Goal: Task Accomplishment & Management: Manage account settings

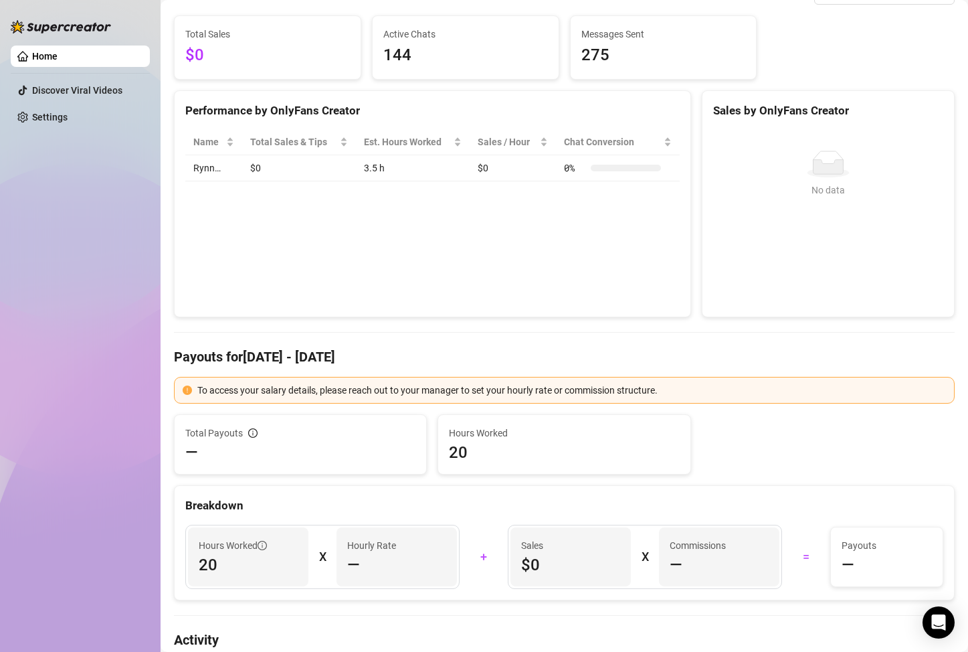
scroll to position [201, 0]
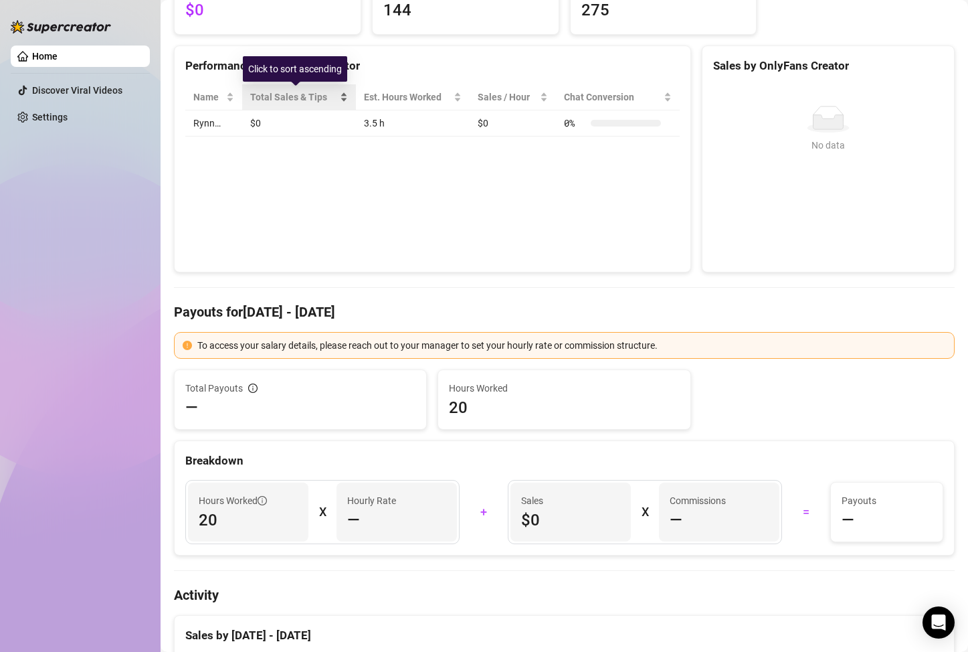
click at [323, 102] on span "Total Sales & Tips" at bounding box center [293, 97] width 86 height 15
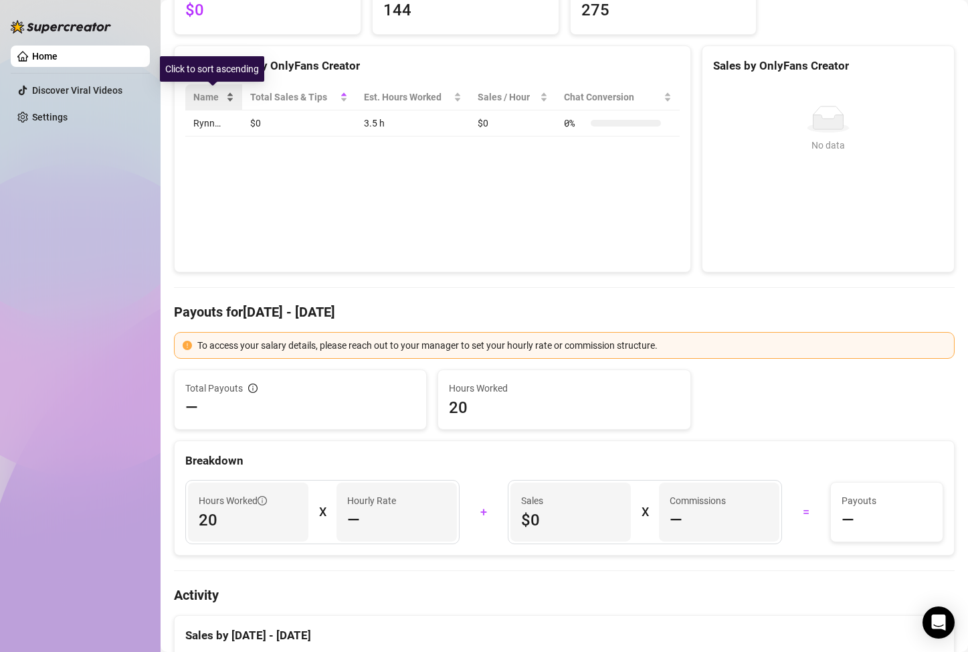
click at [231, 102] on div "Name" at bounding box center [213, 97] width 41 height 15
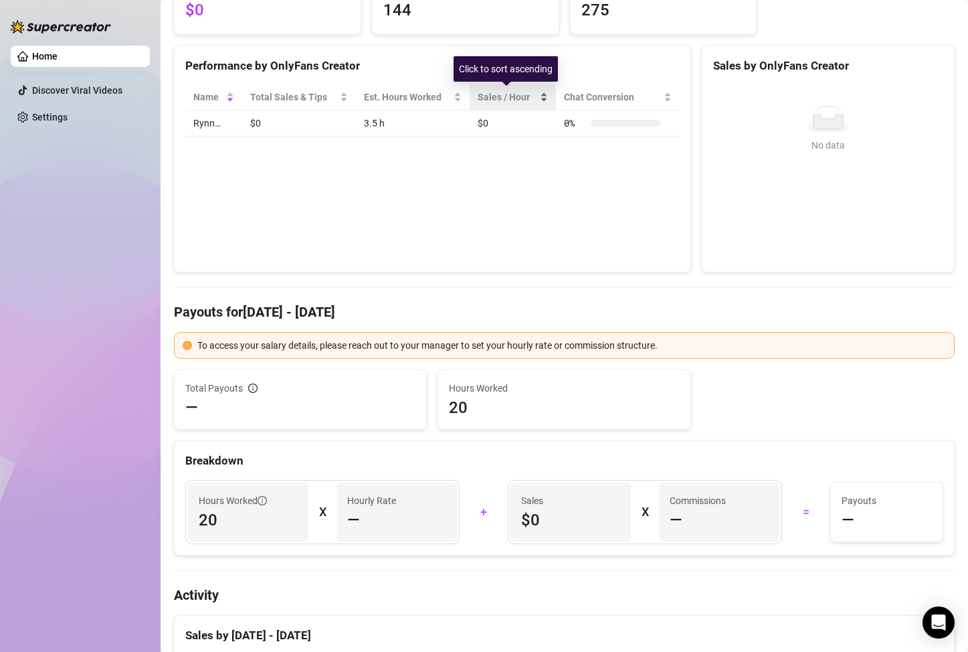
click at [492, 90] on div "Sales / Hour" at bounding box center [513, 97] width 70 height 15
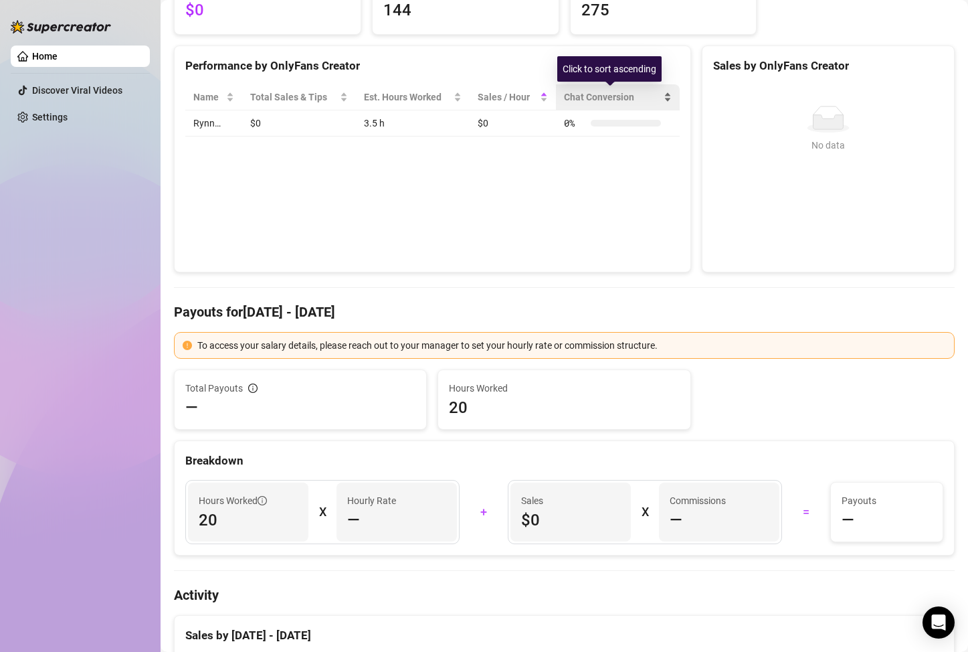
click at [585, 101] on span "Chat Conversion" at bounding box center [612, 97] width 97 height 15
click at [586, 101] on span "Chat Conversion" at bounding box center [612, 97] width 97 height 15
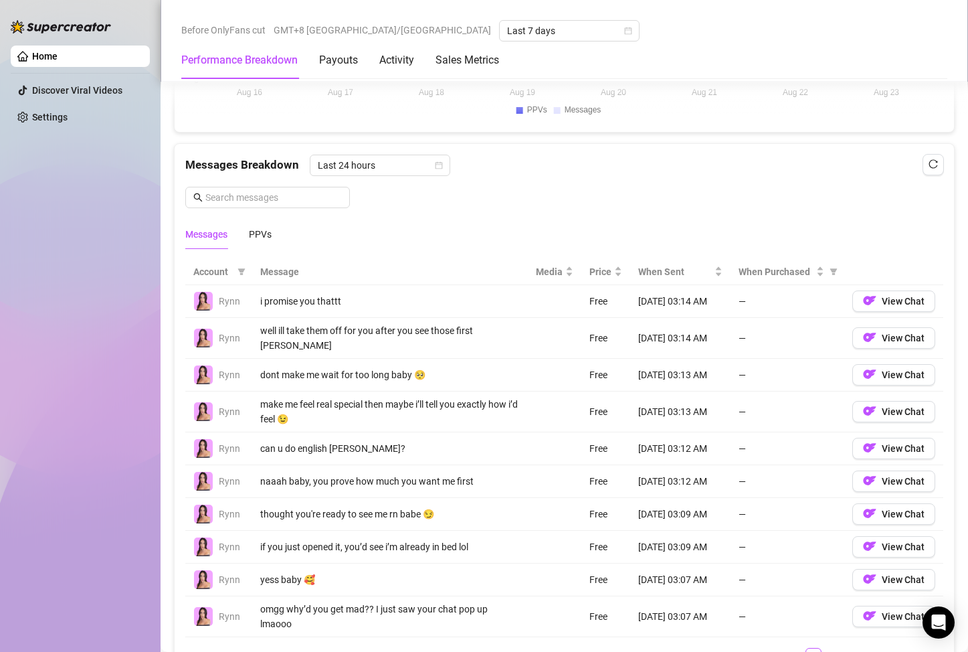
scroll to position [1137, 0]
click at [553, 272] on div "Media" at bounding box center [554, 272] width 37 height 15
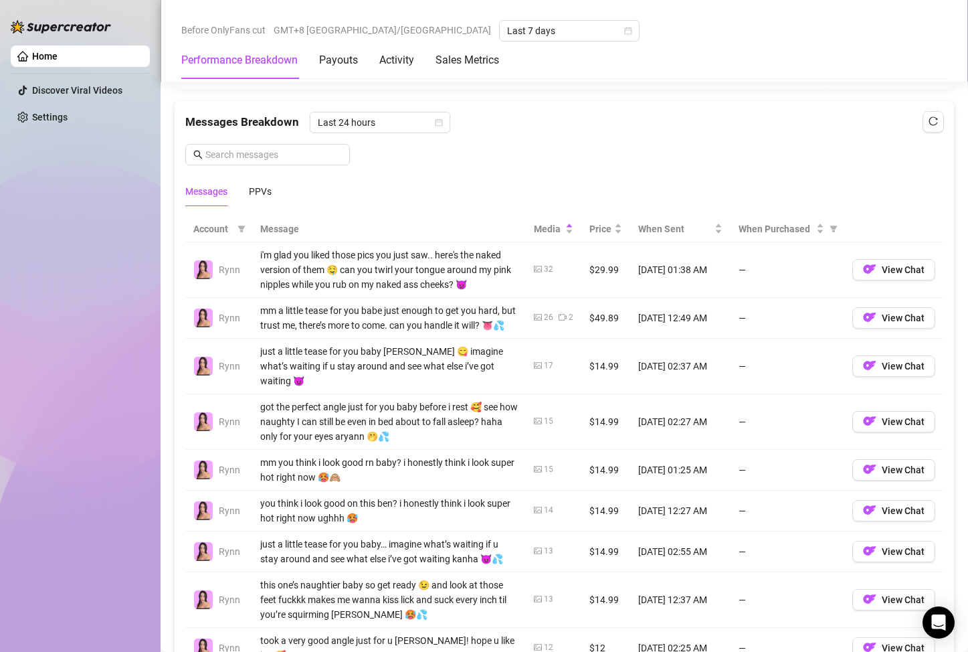
scroll to position [1204, 0]
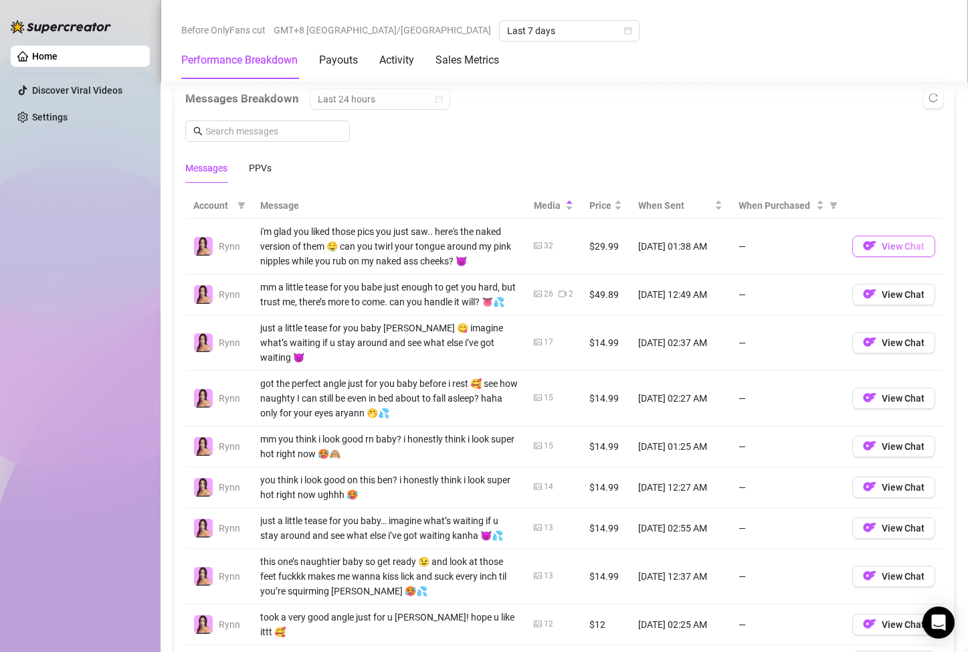
click at [888, 247] on span "View Chat" at bounding box center [903, 246] width 43 height 11
click at [888, 296] on span "View Chat" at bounding box center [903, 294] width 43 height 11
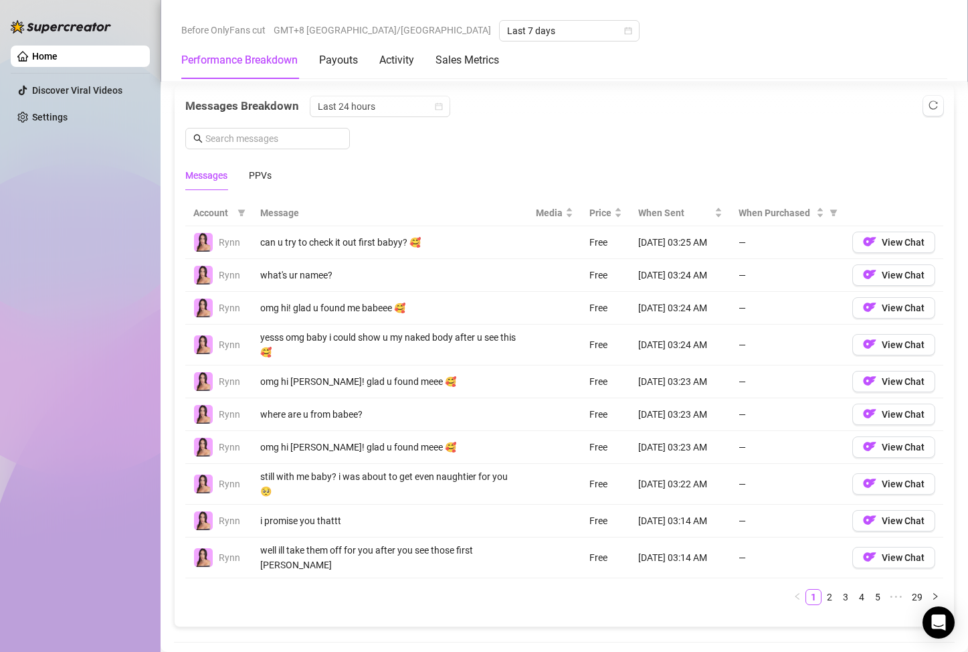
scroll to position [1204, 0]
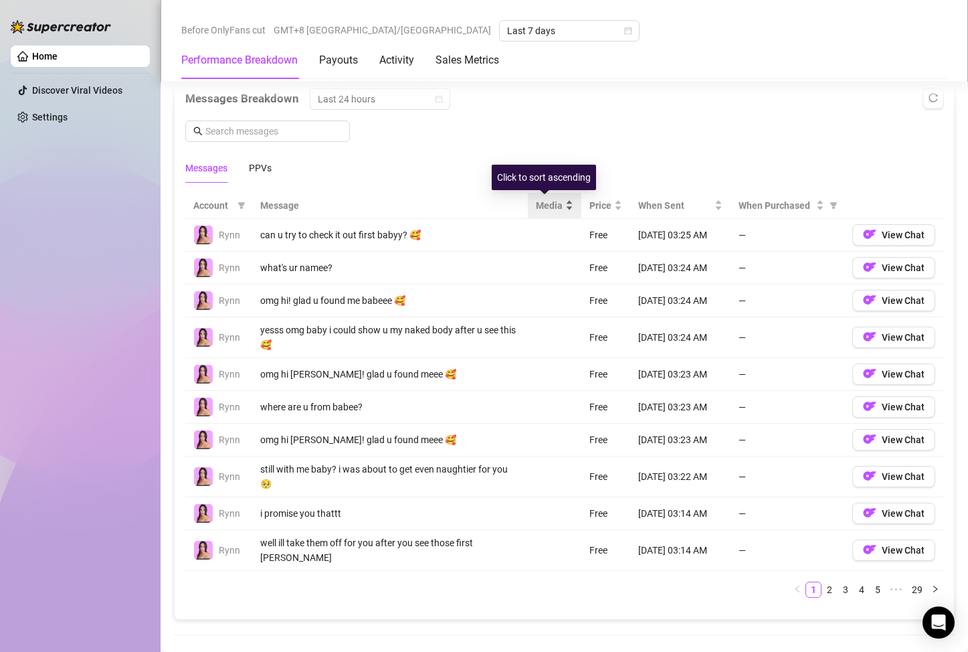
click at [539, 206] on span "Media" at bounding box center [549, 205] width 27 height 15
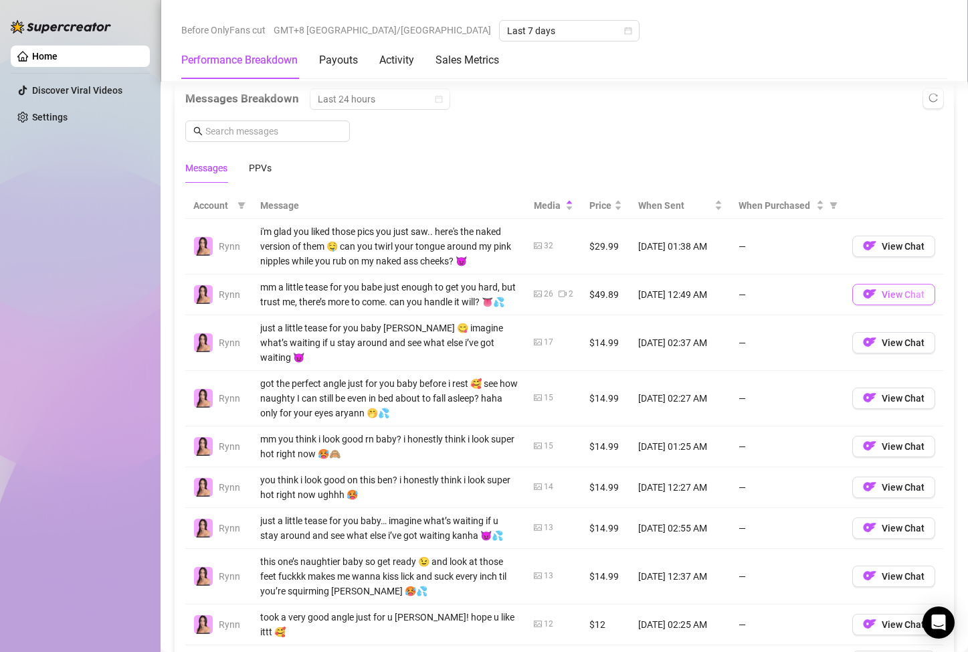
click at [863, 302] on span "button" at bounding box center [869, 294] width 13 height 17
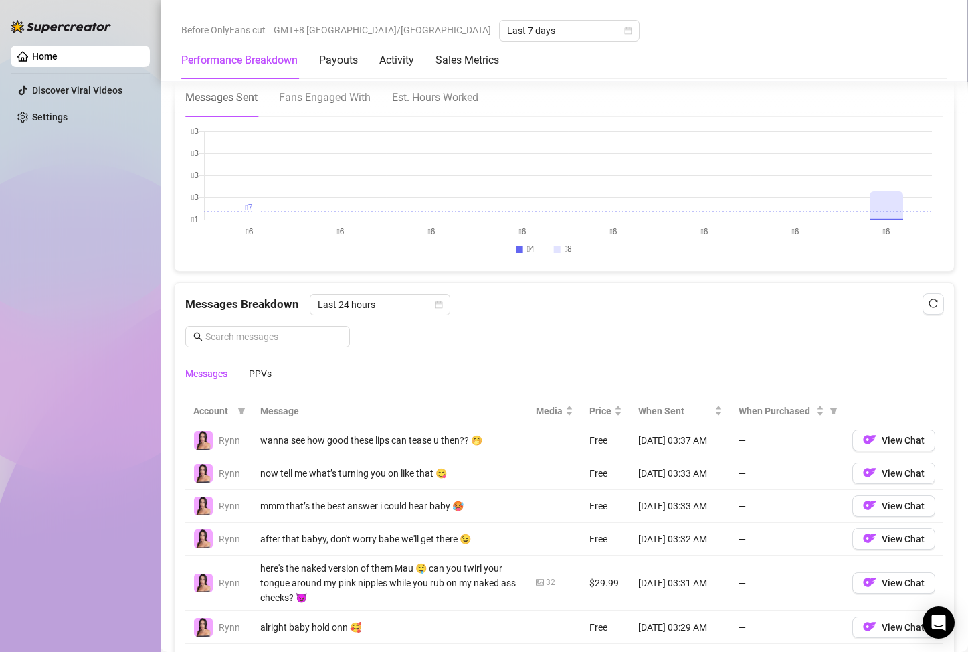
scroll to position [1003, 0]
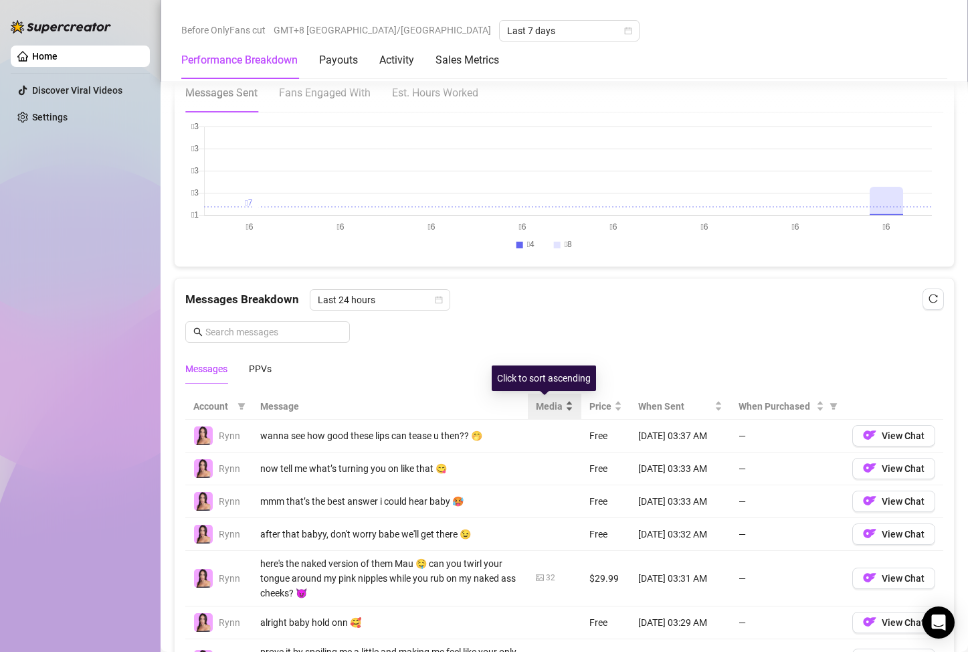
drag, startPoint x: 550, startPoint y: 409, endPoint x: 553, endPoint y: 398, distance: 10.9
click at [551, 409] on span "Media" at bounding box center [549, 406] width 27 height 15
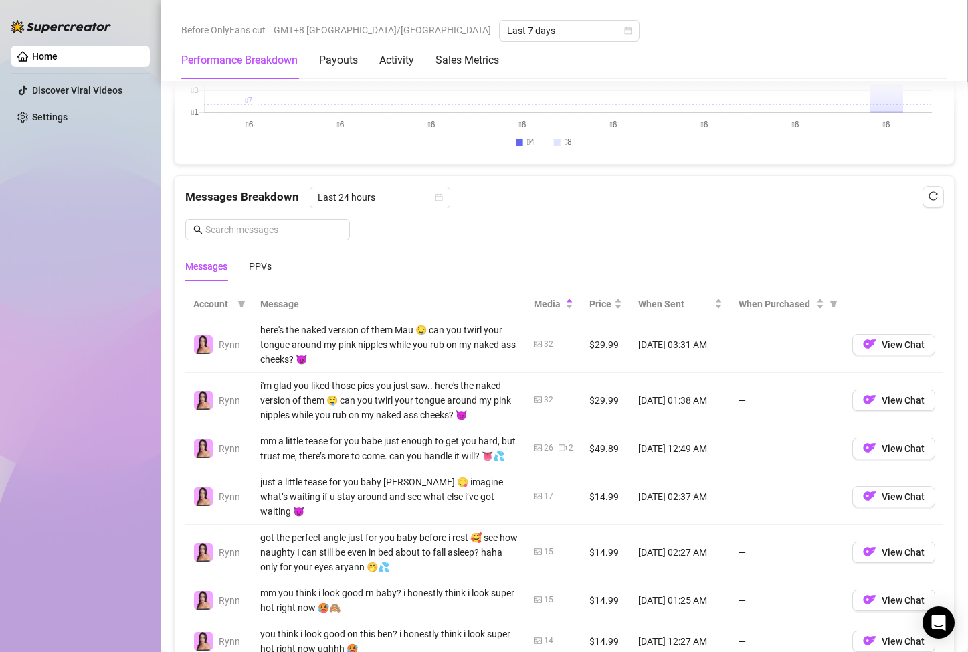
scroll to position [1204, 0]
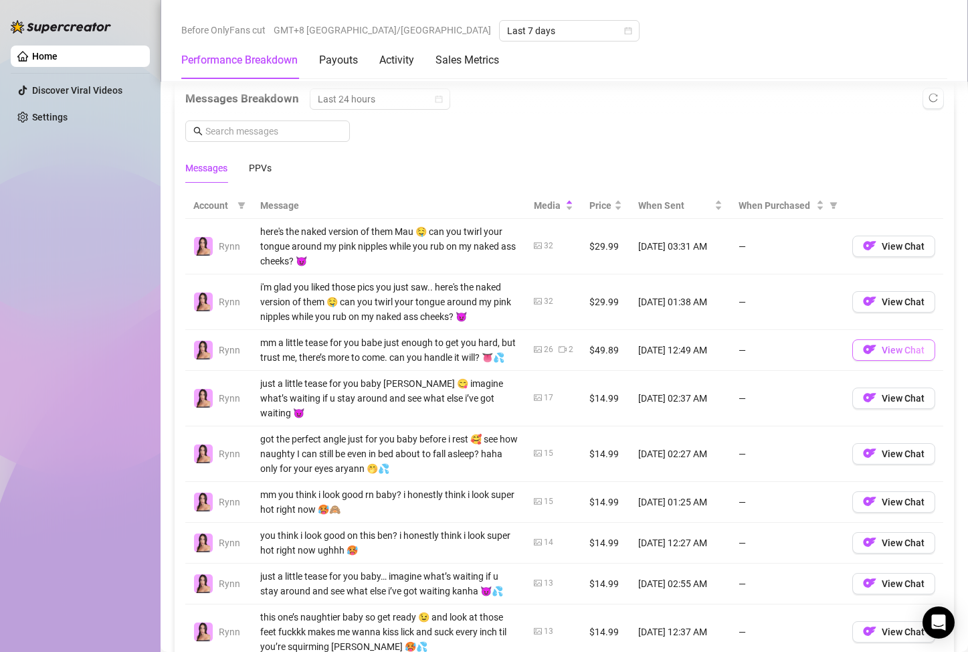
click at [888, 355] on span "View Chat" at bounding box center [903, 349] width 43 height 11
